Goal: Transaction & Acquisition: Purchase product/service

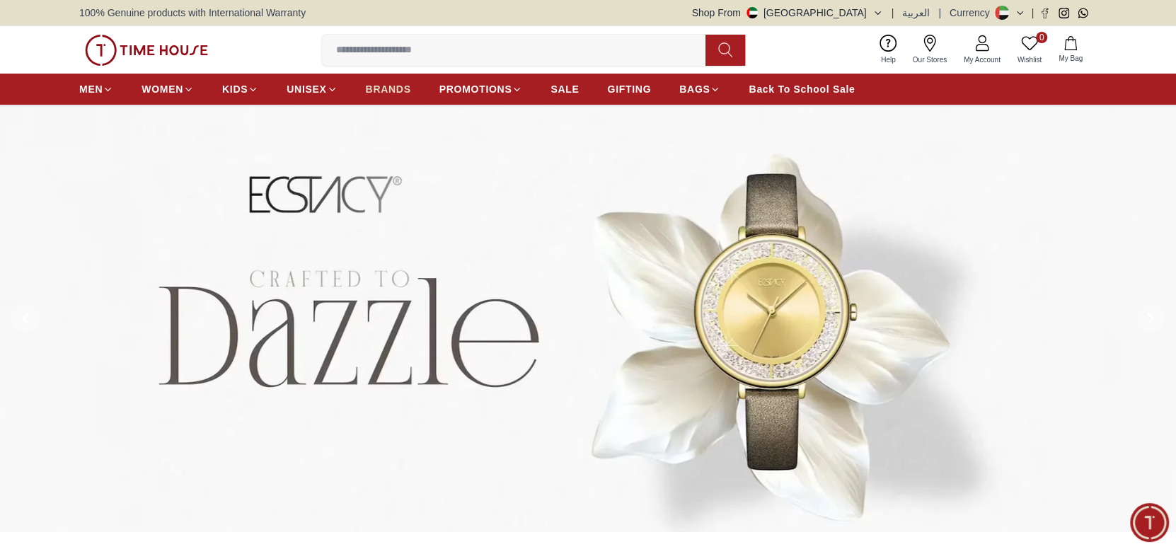
click at [398, 92] on span "BRANDS" at bounding box center [388, 89] width 45 height 14
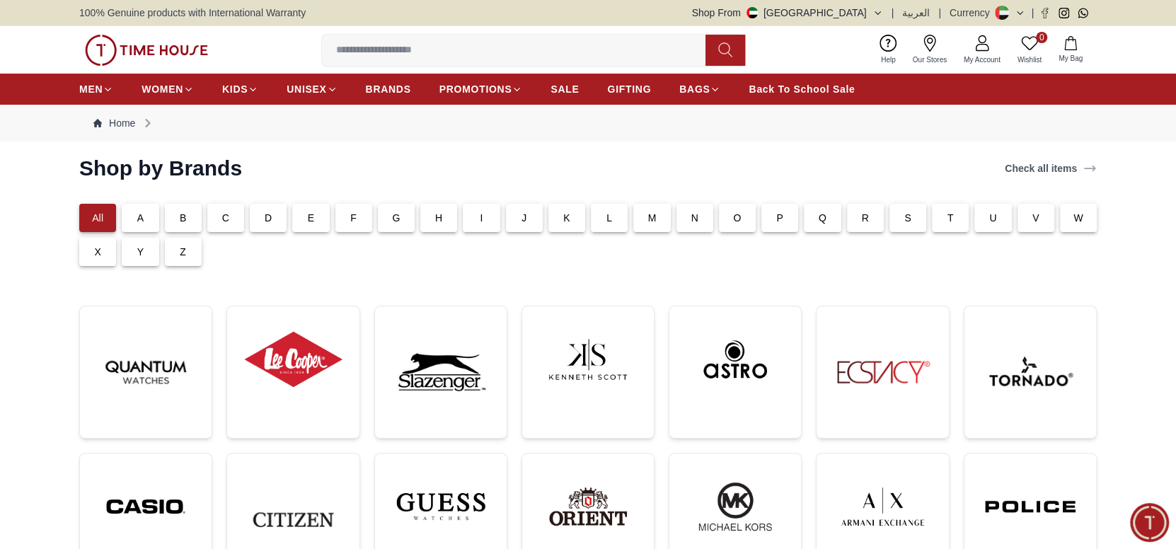
click at [948, 221] on p "T" at bounding box center [951, 218] width 6 height 14
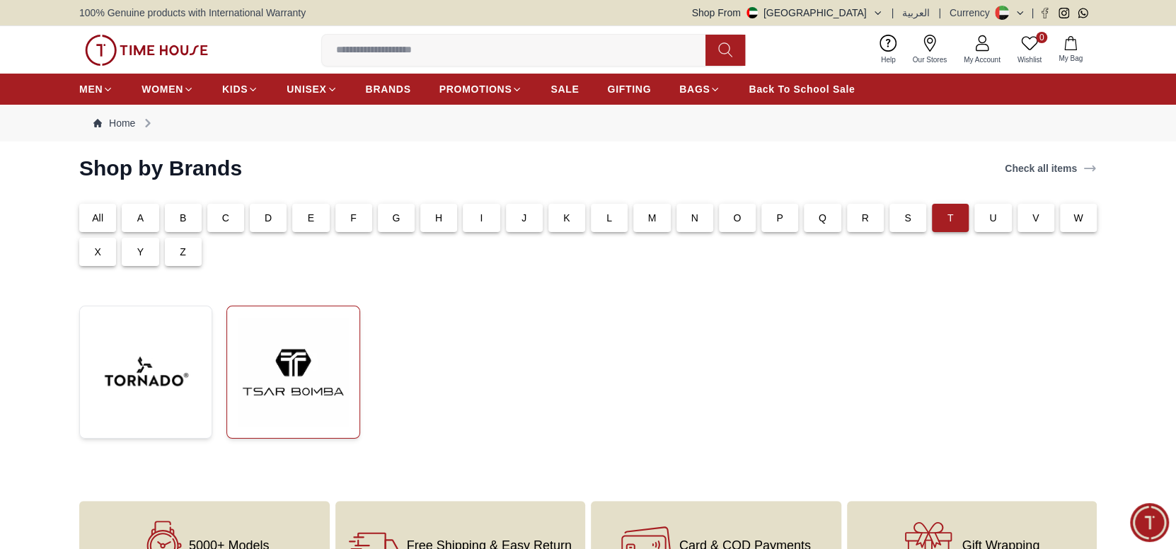
click at [297, 354] on img at bounding box center [293, 372] width 109 height 109
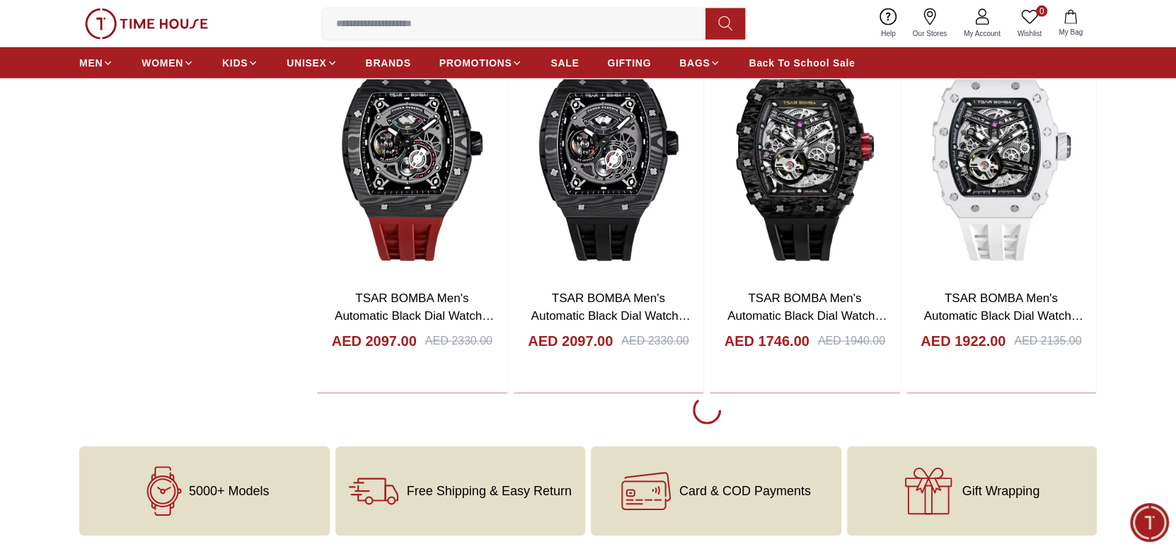
scroll to position [2194, 0]
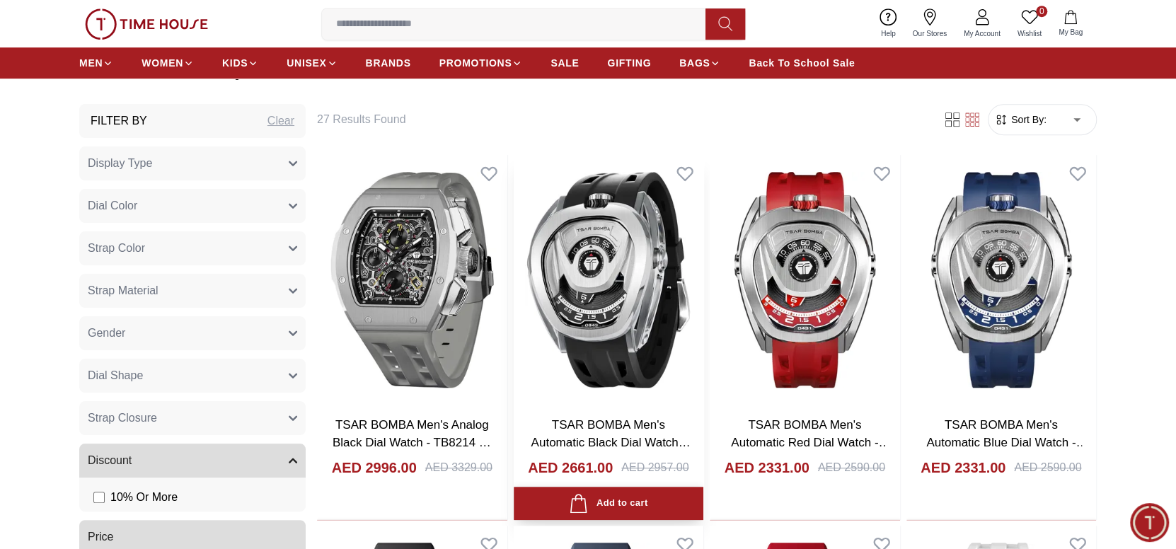
scroll to position [849, 0]
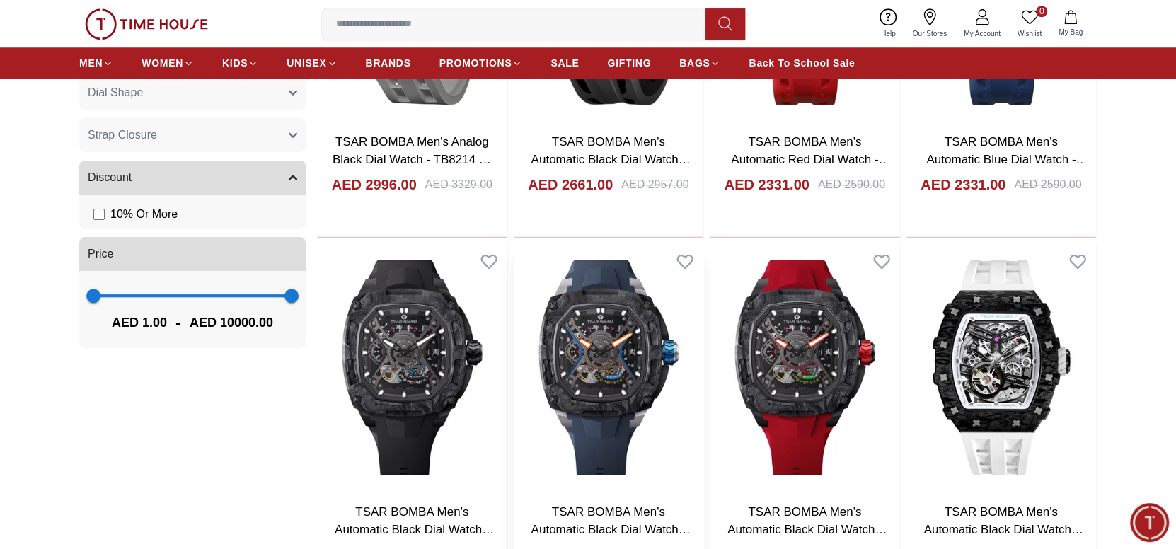
click at [607, 384] on img at bounding box center [609, 367] width 190 height 249
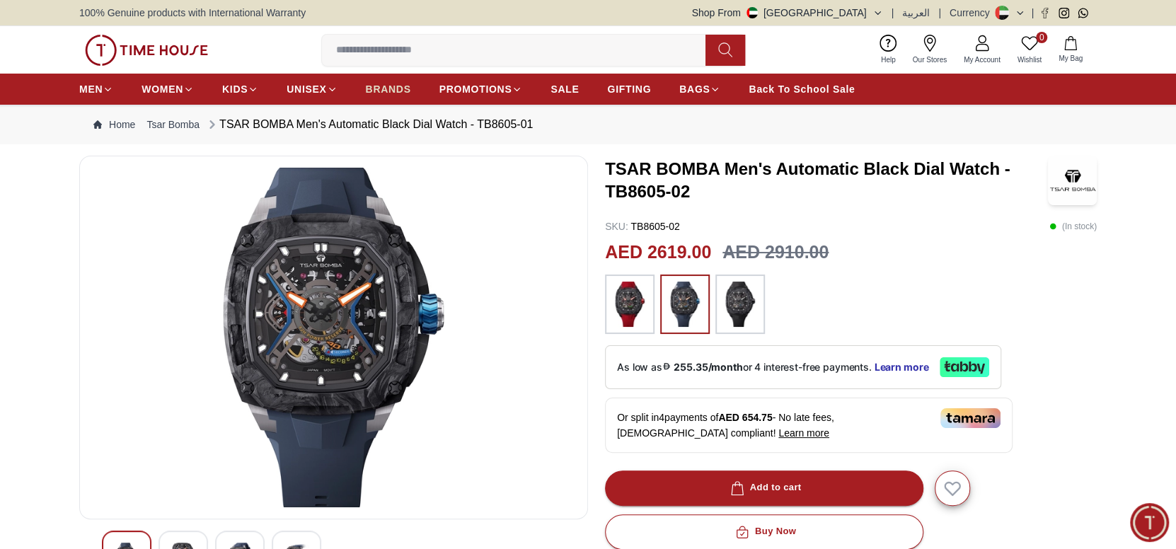
click at [386, 90] on span "BRANDS" at bounding box center [388, 89] width 45 height 14
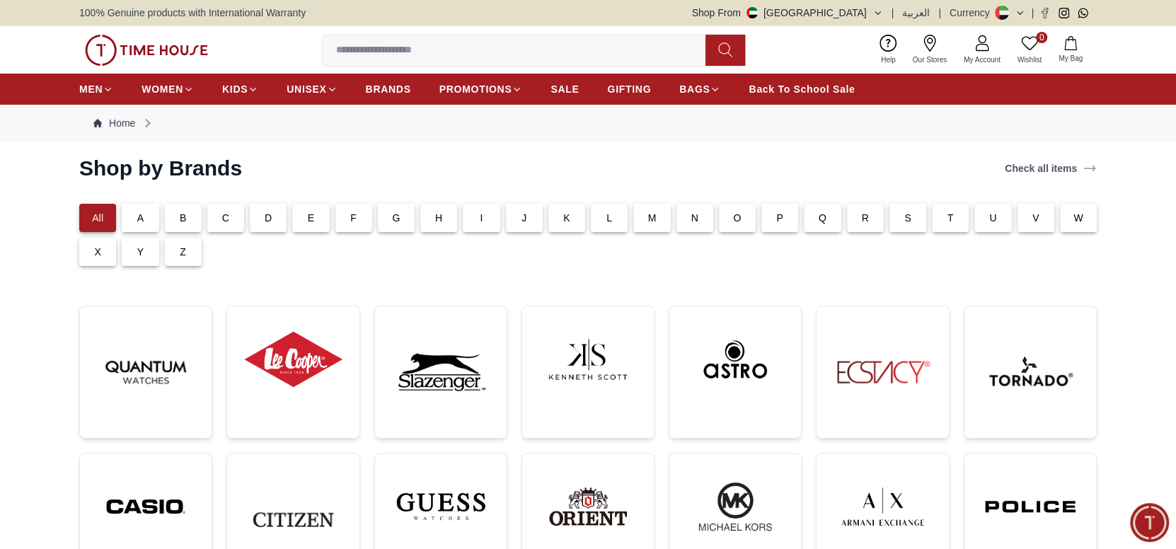
click at [776, 222] on p "P" at bounding box center [779, 218] width 7 height 14
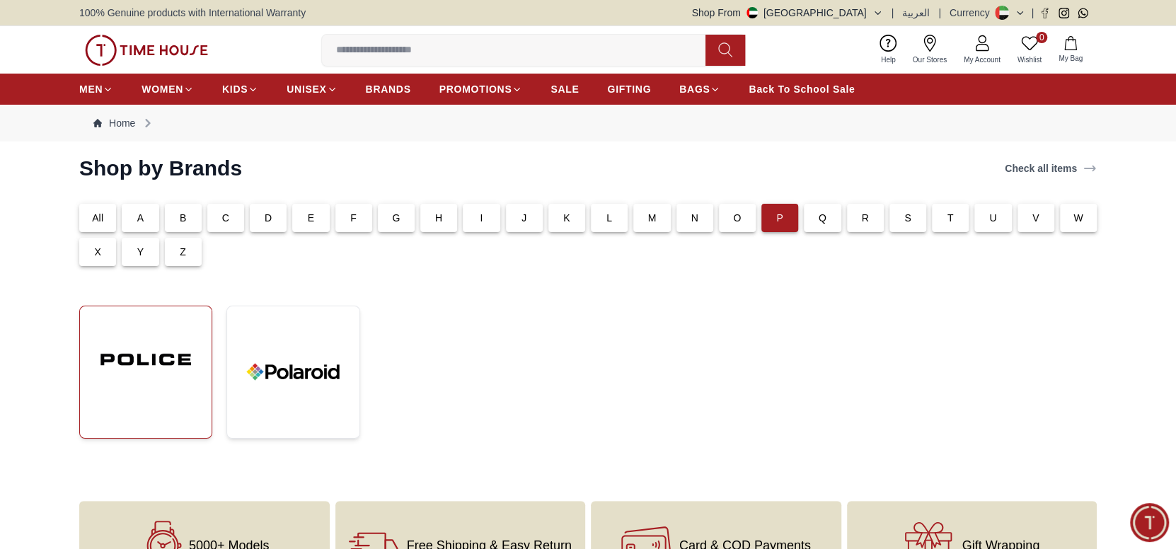
click at [131, 360] on img at bounding box center [145, 360] width 109 height 84
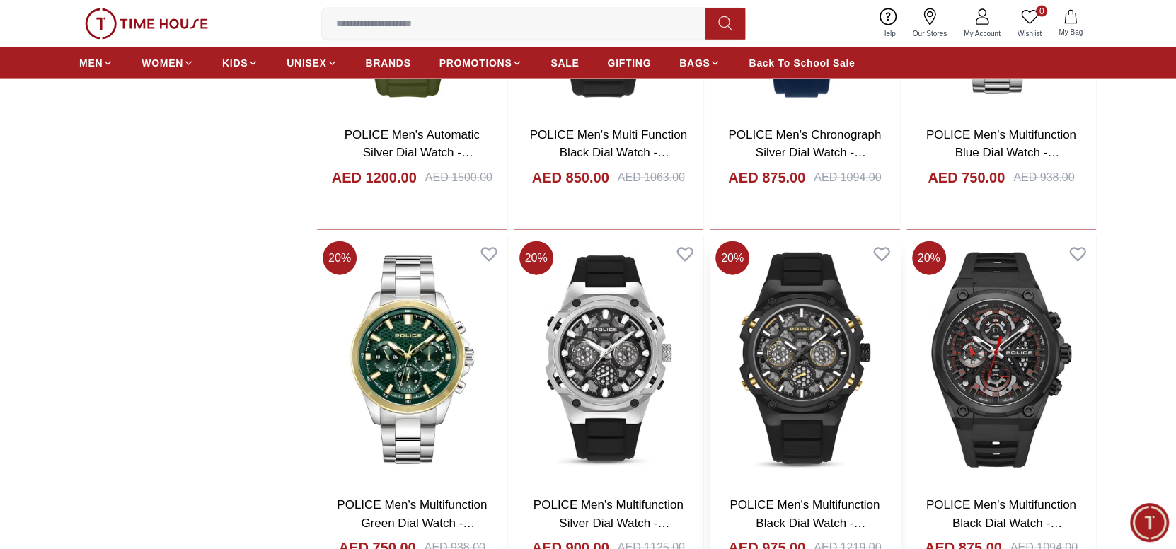
scroll to position [2194, 0]
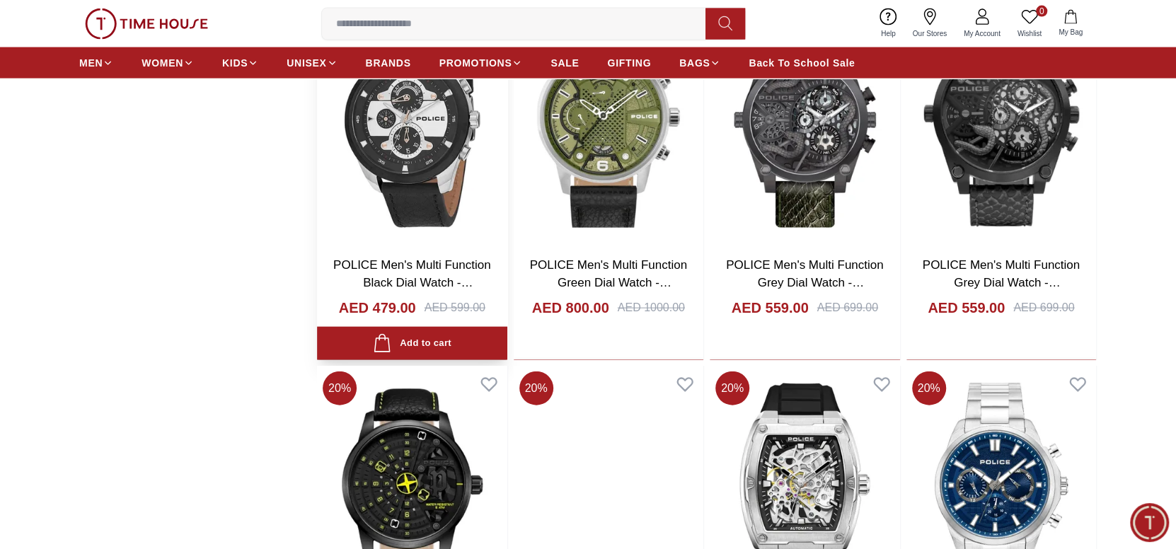
scroll to position [5804, 0]
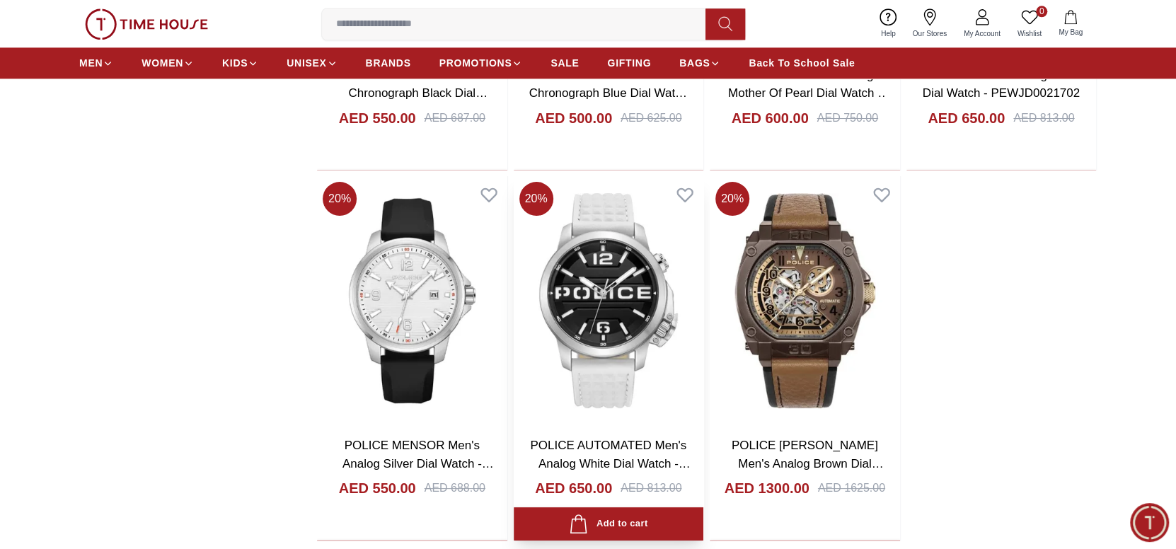
scroll to position [8494, 0]
